Goal: Task Accomplishment & Management: Use online tool/utility

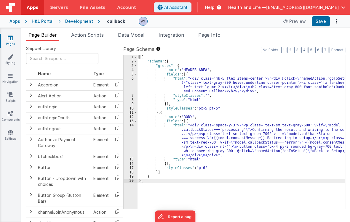
click at [57, 36] on span "Page Builder" at bounding box center [42, 35] width 28 height 6
click at [81, 23] on div "Development" at bounding box center [79, 21] width 28 height 6
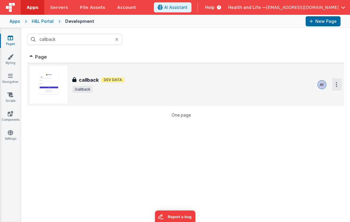
click at [335, 84] on icon "Options" at bounding box center [335, 84] width 1 height 5
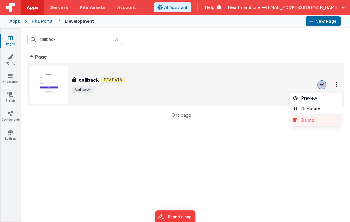
click at [313, 120] on link "Delete" at bounding box center [315, 120] width 52 height 11
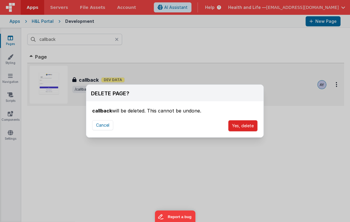
click at [243, 127] on button "Yes, delete" at bounding box center [242, 125] width 29 height 11
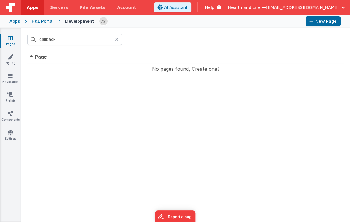
click at [241, 62] on th "Page" at bounding box center [175, 57] width 297 height 12
drag, startPoint x: 237, startPoint y: 106, endPoint x: 242, endPoint y: 99, distance: 8.1
click at [242, 99] on div "Id Page Description Hook Last Edited No pages found, Create one? << < > >> 0 pa…" at bounding box center [185, 136] width 328 height 171
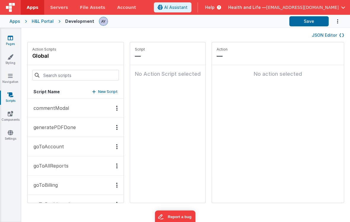
click at [12, 38] on icon at bounding box center [10, 38] width 5 height 6
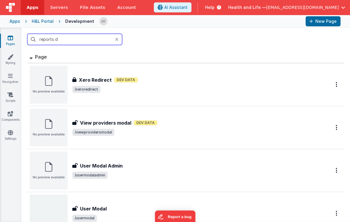
click at [83, 40] on input "reports d" at bounding box center [74, 39] width 95 height 11
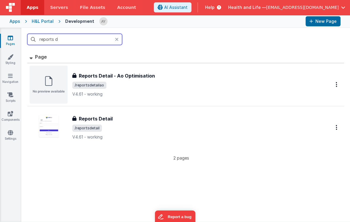
click at [83, 40] on input "reports d" at bounding box center [74, 39] width 95 height 11
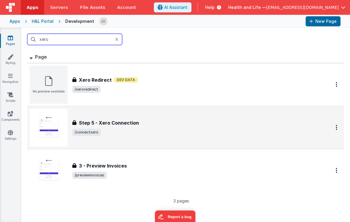
type input "xero"
click at [119, 125] on h3 "Step 5 - Xero Connection" at bounding box center [109, 122] width 60 height 7
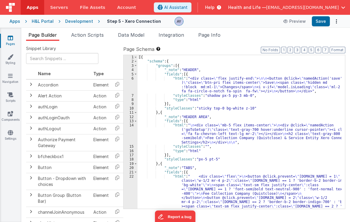
click at [180, 96] on div "[{ "schema" : { "groups" : [{ "_note" : "HEADER" , "fields" : [{ "html" : "<div…" at bounding box center [239, 155] width 204 height 200
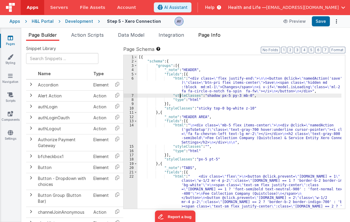
click at [209, 36] on span "Page Info" at bounding box center [209, 35] width 22 height 6
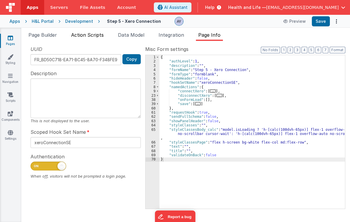
click at [92, 36] on span "Action Scripts" at bounding box center [87, 35] width 33 height 6
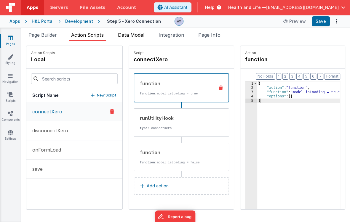
click at [118, 36] on li "Data Model" at bounding box center [130, 35] width 31 height 9
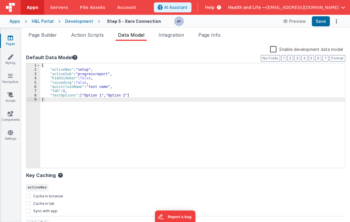
click at [99, 91] on div "{ "activeNav" : "setup" , "activeSub" : "progressreport" , "hideSidebar" : fals…" at bounding box center [192, 119] width 304 height 113
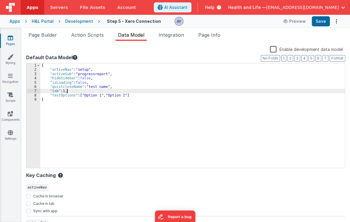
click at [100, 75] on div "{ "activeNav" : "setup" , "activeSub" : "progressreport" , "hideSidebar" : fals…" at bounding box center [192, 119] width 304 height 113
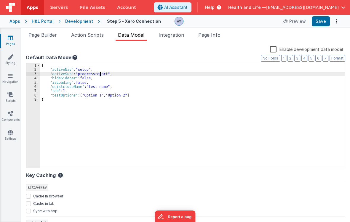
click at [76, 75] on div "{ "activeNav" : "setup" , "activeSub" : "progressreport" , "hideSidebar" : fals…" at bounding box center [192, 119] width 304 height 113
click at [65, 83] on div "{ "activeNav" : "setup" , "activeSub" : "progressreport" , "hideSidebar" : fals…" at bounding box center [192, 119] width 304 height 113
click at [63, 88] on div "{ "activeNav" : "setup" , "activeSub" : "progressreport" , "hideSidebar" : fals…" at bounding box center [192, 119] width 304 height 113
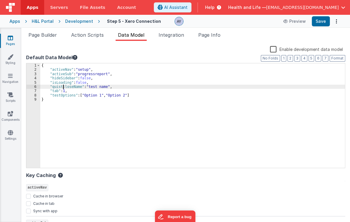
click at [60, 94] on div "{ "activeNav" : "setup" , "activeSub" : "progressreport" , "hideSidebar" : fals…" at bounding box center [192, 119] width 304 height 113
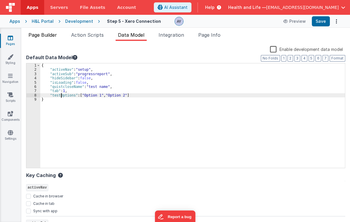
click at [41, 34] on span "Page Builder" at bounding box center [42, 35] width 28 height 6
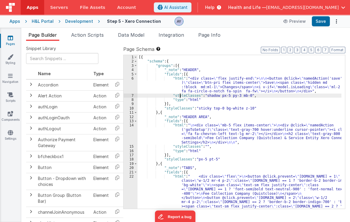
click at [180, 95] on div "[{ "schema" : { "groups" : [{ "_note" : "HEADER" , "fields" : [{ "html" : "<div…" at bounding box center [239, 155] width 204 height 200
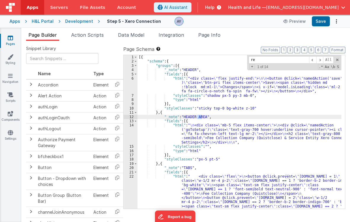
type input "red"
drag, startPoint x: 221, startPoint y: 38, endPoint x: 210, endPoint y: 96, distance: 59.6
click at [221, 38] on li "Page Info" at bounding box center [209, 35] width 27 height 9
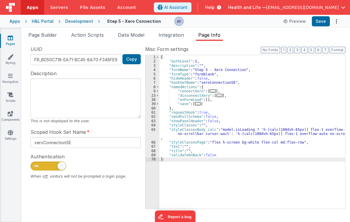
click at [210, 96] on div "{ "authLevel" : 1 , "description" : "" , "formName" : "Step 5 - Xero Connection…" at bounding box center [251, 136] width 185 height 162
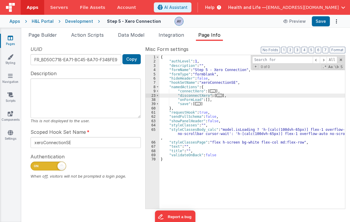
type input "f"
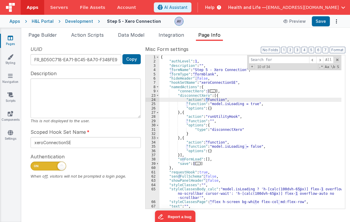
type input "red"
click at [68, 21] on div "Development" at bounding box center [79, 21] width 28 height 6
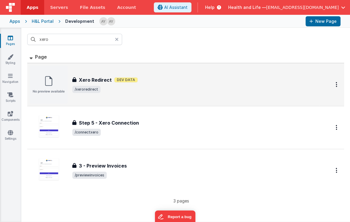
click at [127, 72] on div "Xero Redirect Xero Redirect Dev Data /xeroredirect" at bounding box center [173, 85] width 287 height 38
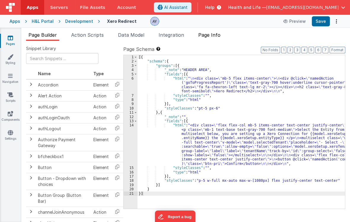
click at [217, 36] on span "Page Info" at bounding box center [209, 35] width 22 height 6
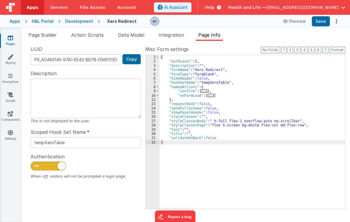
click at [210, 96] on span "..." at bounding box center [210, 95] width 6 height 3
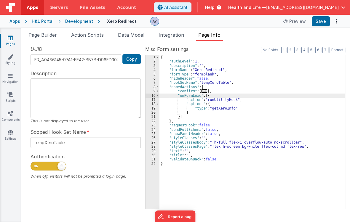
click at [204, 91] on span "..." at bounding box center [204, 90] width 6 height 3
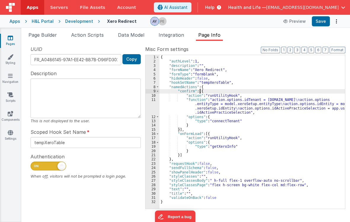
click at [226, 107] on div "{ "authLevel" : 1 , "description" : "" , "formName" : "Xero Redirect" , "formTy…" at bounding box center [251, 136] width 185 height 162
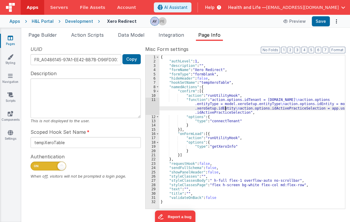
click at [213, 106] on div "{ "authLevel" : 1 , "description" : "" , "formName" : "Xero Redirect" , "formTy…" at bounding box center [251, 136] width 185 height 162
click at [152, 107] on div "11" at bounding box center [152, 106] width 14 height 17
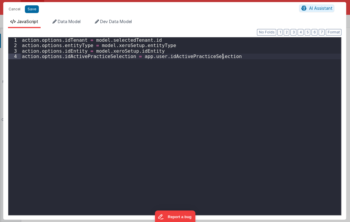
click at [152, 105] on div "action . options . idTenant = model . selectedTenant . id action . options . en…" at bounding box center [181, 131] width 320 height 189
click at [11, 10] on button "Cancel" at bounding box center [15, 9] width 18 height 8
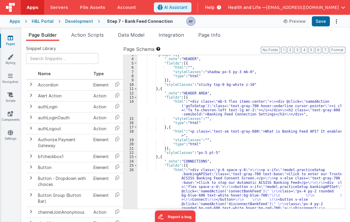
scroll to position [7, 0]
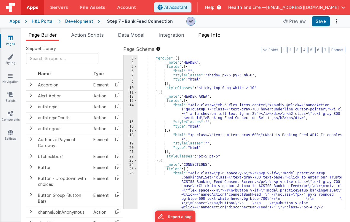
click at [203, 36] on span "Page Info" at bounding box center [209, 35] width 22 height 6
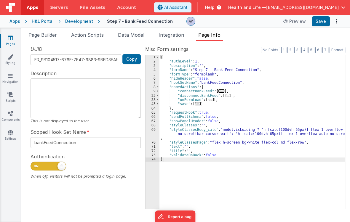
click at [225, 95] on span "..." at bounding box center [228, 95] width 6 height 3
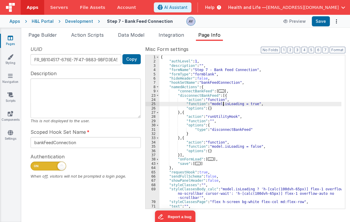
click at [223, 104] on div "{ "authLevel" : 1 , "description" : "" , "formName" : "Step 7 - Bank Feed Conne…" at bounding box center [250, 136] width 182 height 162
click at [224, 112] on div "{ "authLevel" : 1 , "description" : "" , "formName" : "Step 7 - Bank Feed Conne…" at bounding box center [250, 136] width 182 height 162
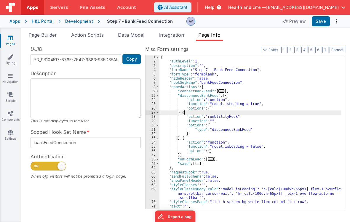
click at [225, 118] on div "{ "authLevel" : 1 , "description" : "" , "formName" : "Step 7 - Bank Feed Conne…" at bounding box center [250, 136] width 182 height 162
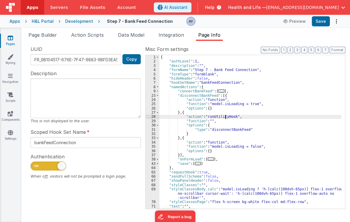
click at [226, 125] on div "{ "authLevel" : 1 , "description" : "" , "formName" : "Step 7 - Bank Feed Conne…" at bounding box center [250, 136] width 182 height 162
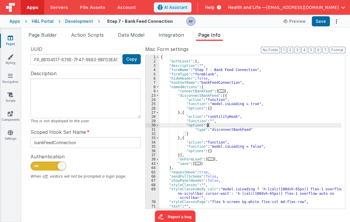
click at [226, 130] on div "{ "authLevel" : 1 , "description" : "" , "formName" : "Step 7 - Bank Feed Conne…" at bounding box center [250, 136] width 182 height 162
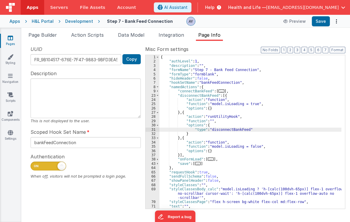
click at [208, 161] on span "..." at bounding box center [210, 158] width 6 height 3
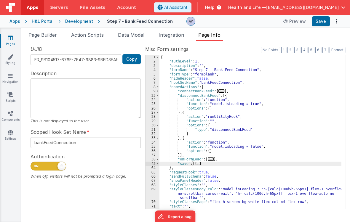
click at [218, 92] on span "..." at bounding box center [221, 90] width 6 height 3
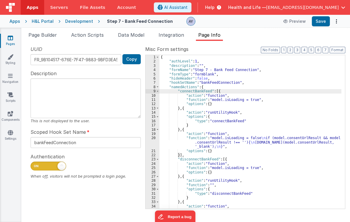
click at [214, 122] on div "{ "authLevel" : 1 , "description" : "" , "formName" : "Step 7 - Bank Feed Conne…" at bounding box center [250, 136] width 182 height 162
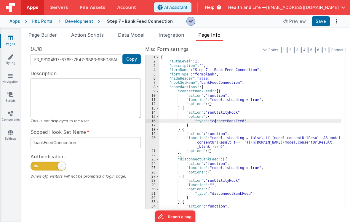
click at [214, 122] on div "{ "authLevel" : 1 , "description" : "" , "formName" : "Step 7 - Bank Feed Conne…" at bounding box center [250, 136] width 182 height 162
